Goal: Task Accomplishment & Management: Use online tool/utility

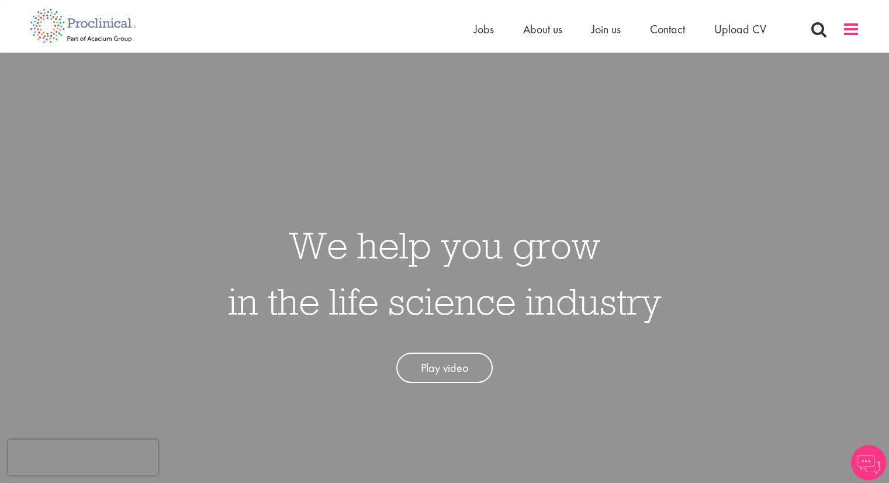
click at [851, 29] on span at bounding box center [851, 29] width 18 height 18
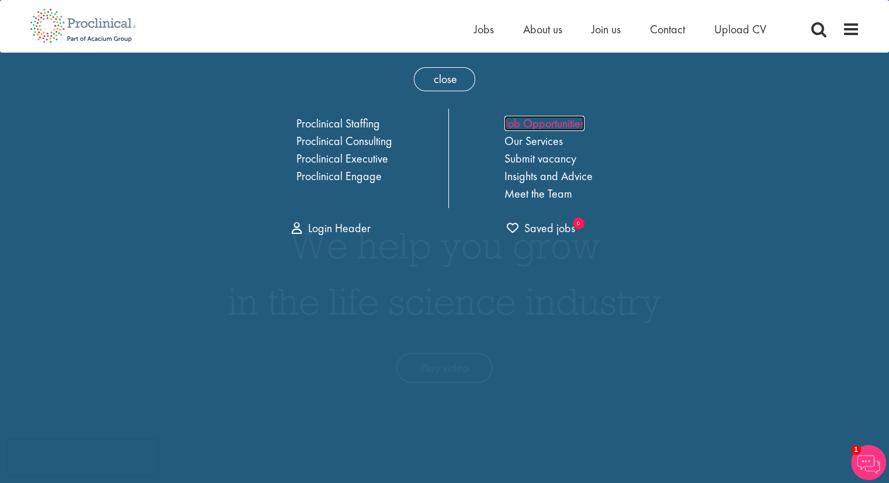
click at [546, 123] on link "Job Opportunities" at bounding box center [544, 123] width 80 height 15
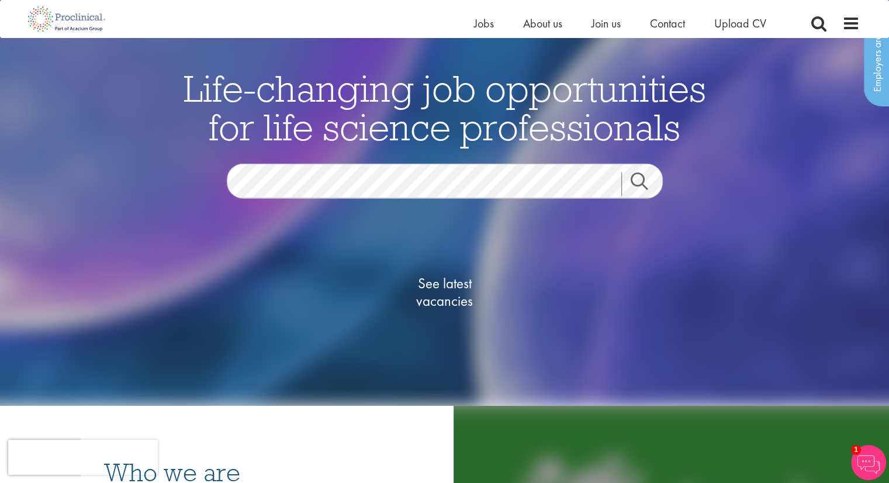
scroll to position [40, 0]
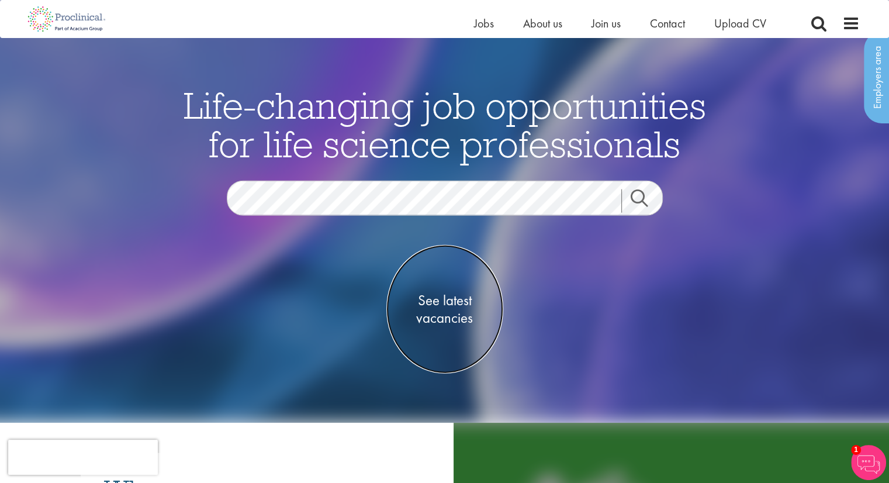
click at [445, 302] on span "See latest vacancies" at bounding box center [444, 309] width 117 height 35
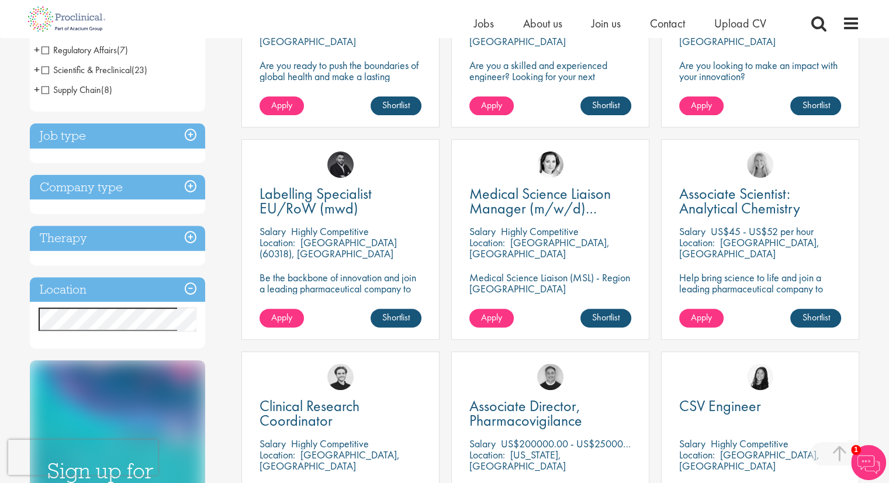
scroll to position [338, 0]
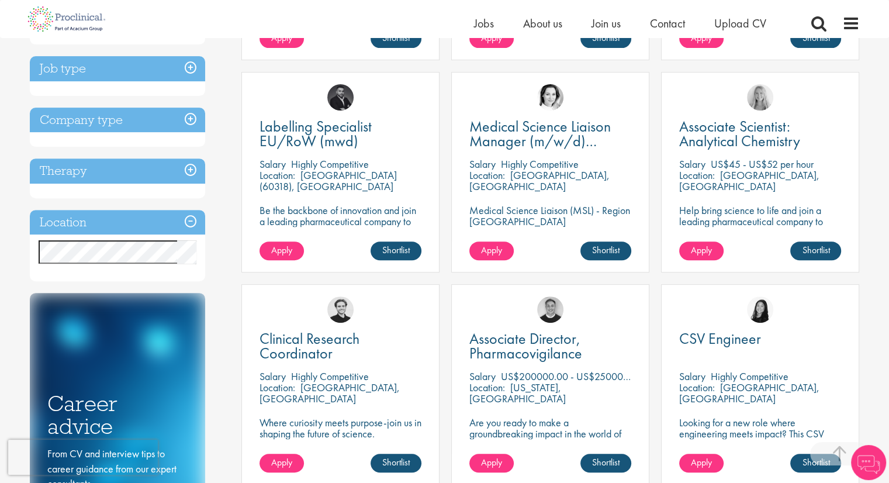
scroll to position [502, 0]
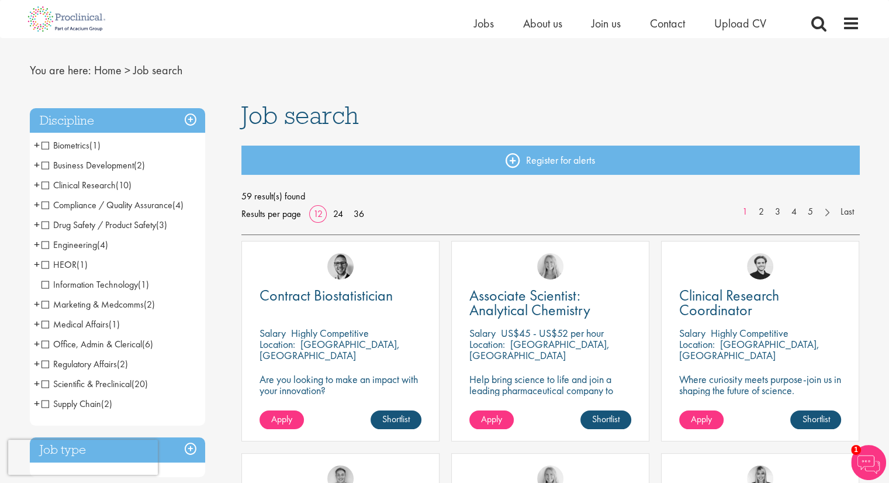
scroll to position [32, 0]
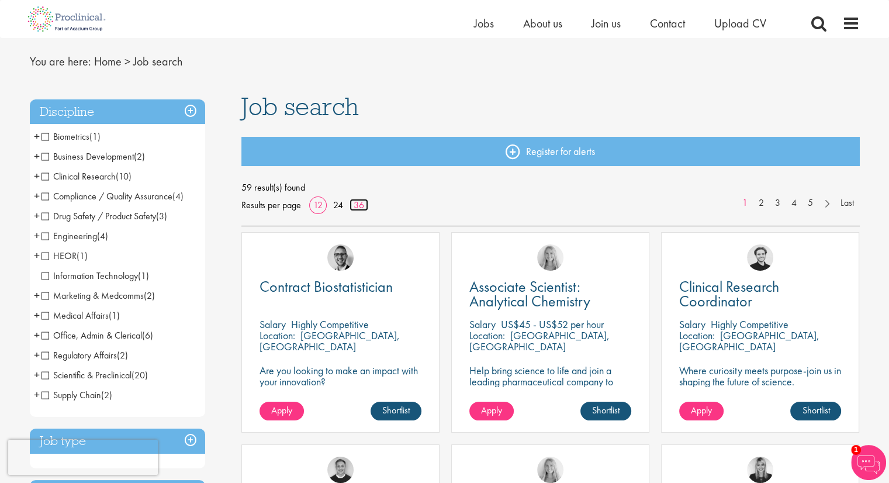
click at [360, 207] on link "36" at bounding box center [358, 205] width 19 height 12
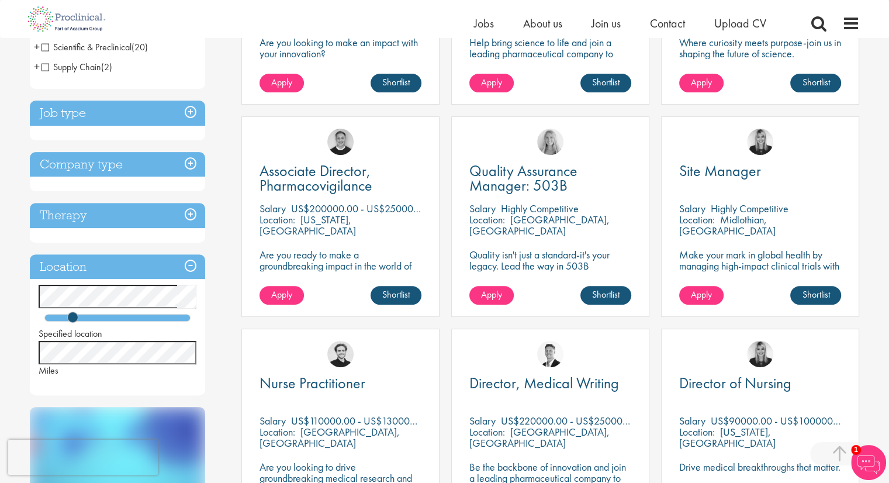
scroll to position [383, 0]
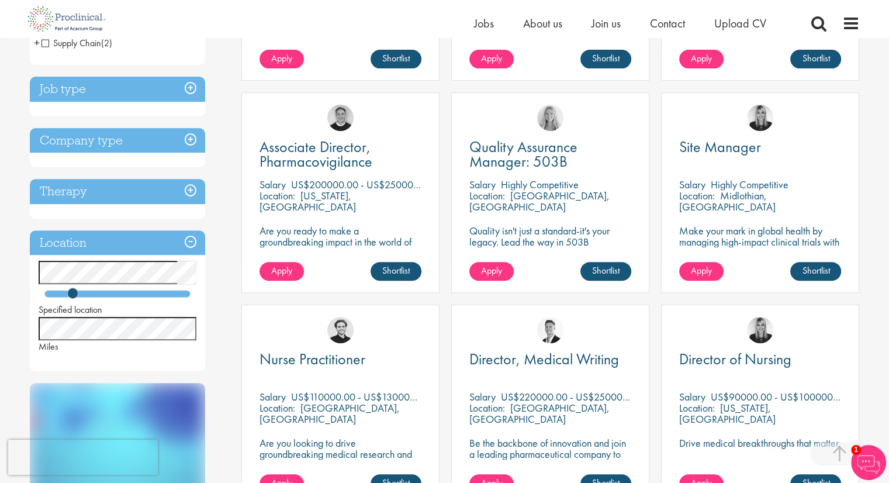
click at [189, 84] on h3 "Job type" at bounding box center [117, 89] width 175 height 25
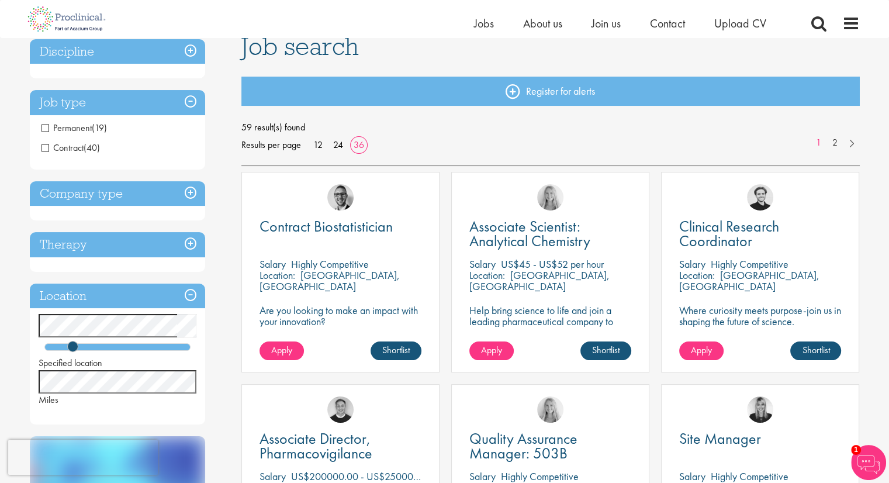
scroll to position [88, 0]
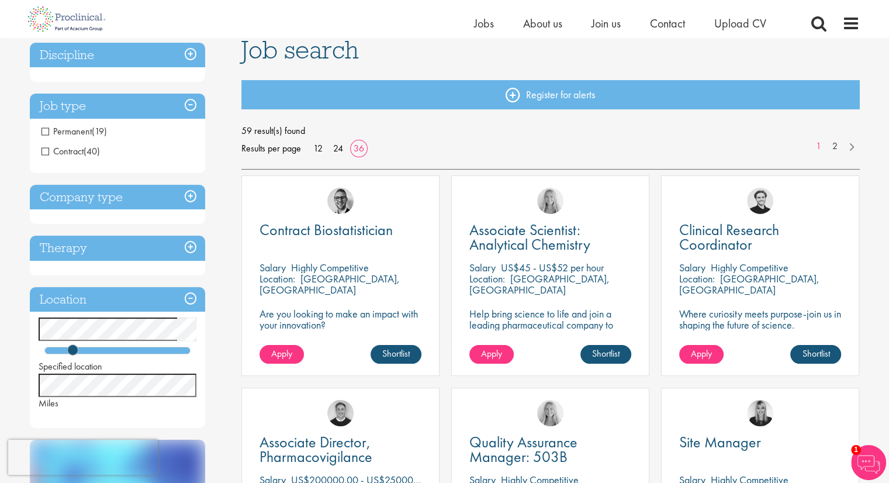
click at [44, 131] on span "Permanent" at bounding box center [66, 131] width 50 height 12
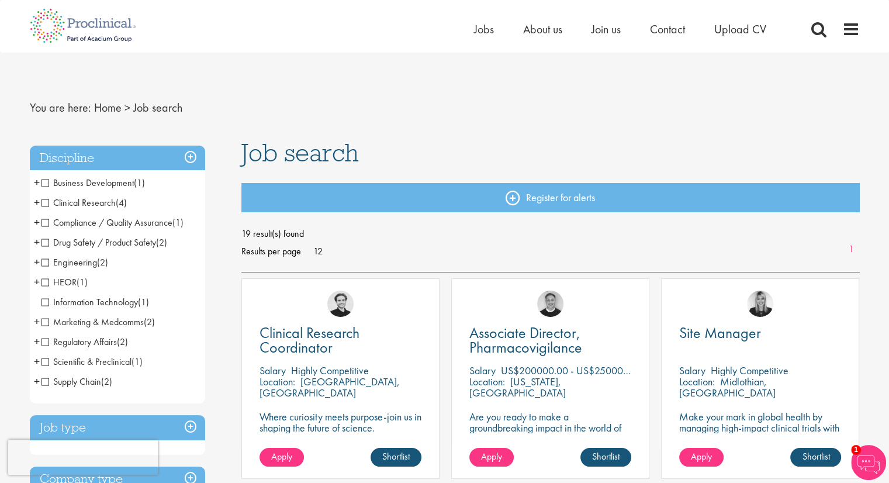
click at [44, 206] on span "Clinical Research" at bounding box center [78, 202] width 74 height 12
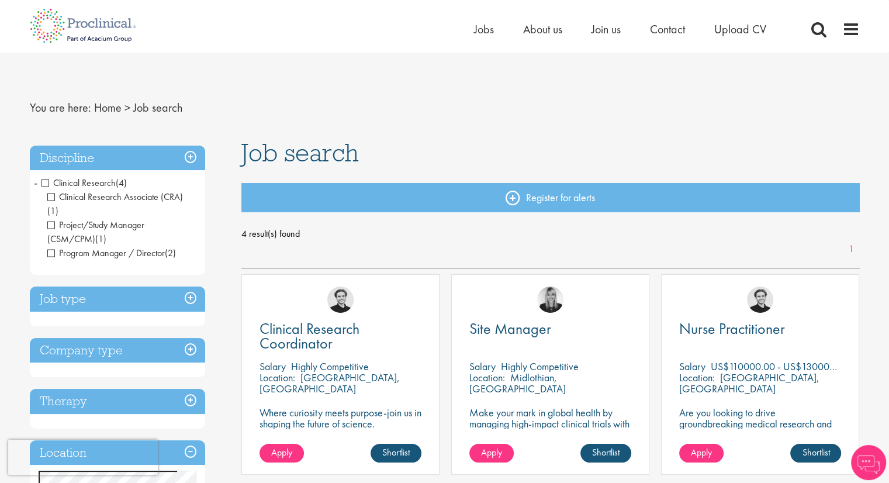
click at [47, 181] on span "Clinical Research" at bounding box center [78, 182] width 74 height 12
